Goal: Task Accomplishment & Management: Use online tool/utility

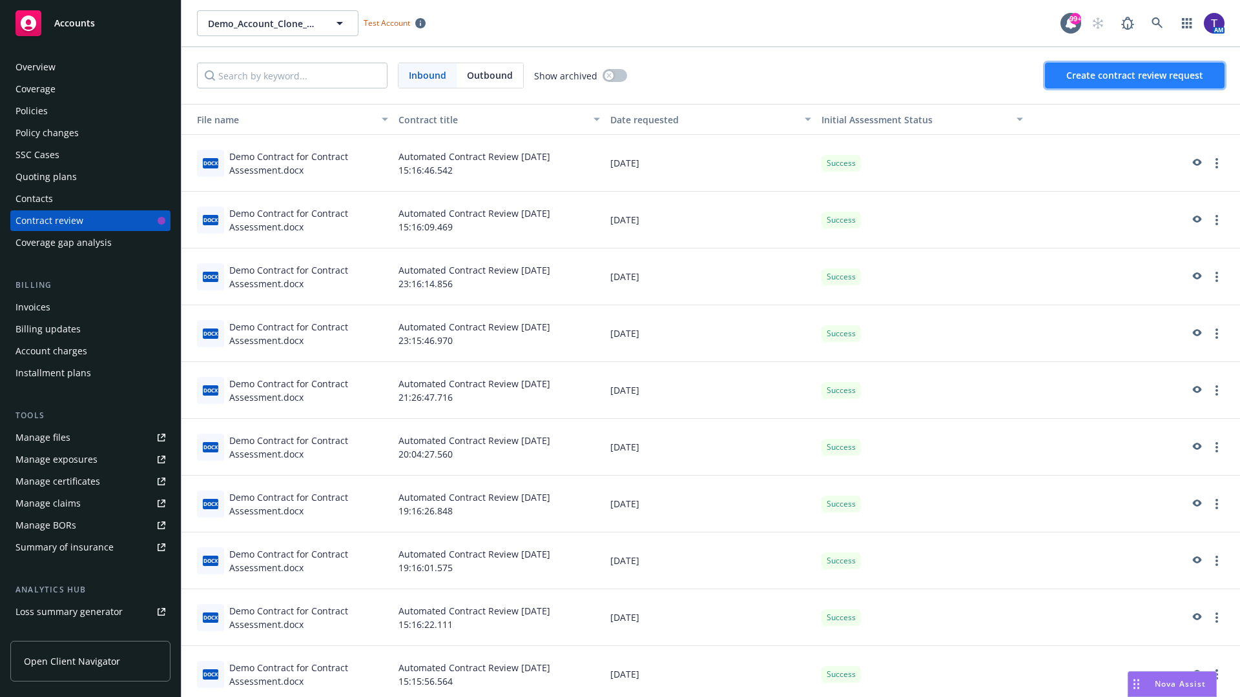
click at [1135, 76] on span "Create contract review request" at bounding box center [1134, 75] width 137 height 12
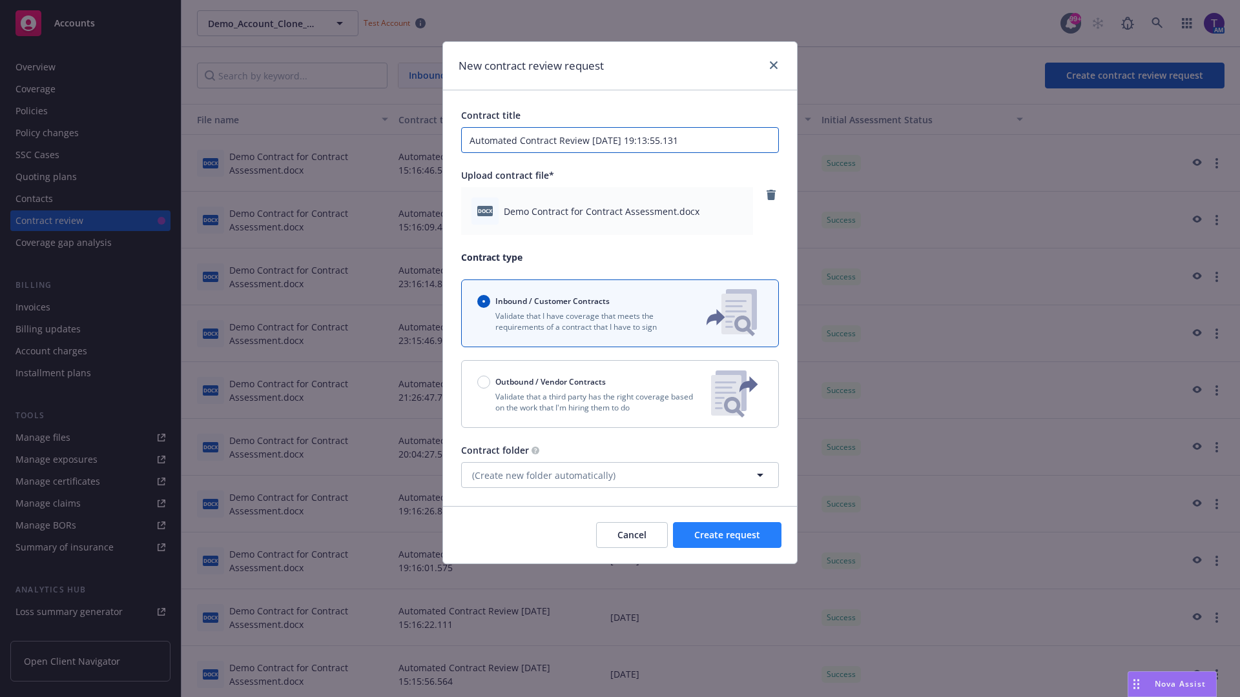
type input "Automated Contract Review 08-20-2025 19:13:55.131"
click at [727, 535] on span "Create request" at bounding box center [727, 535] width 66 height 12
